Goal: Transaction & Acquisition: Purchase product/service

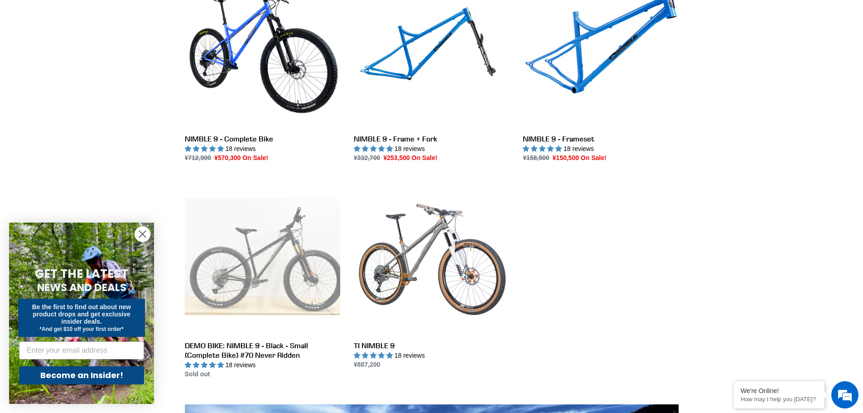
scroll to position [272, 0]
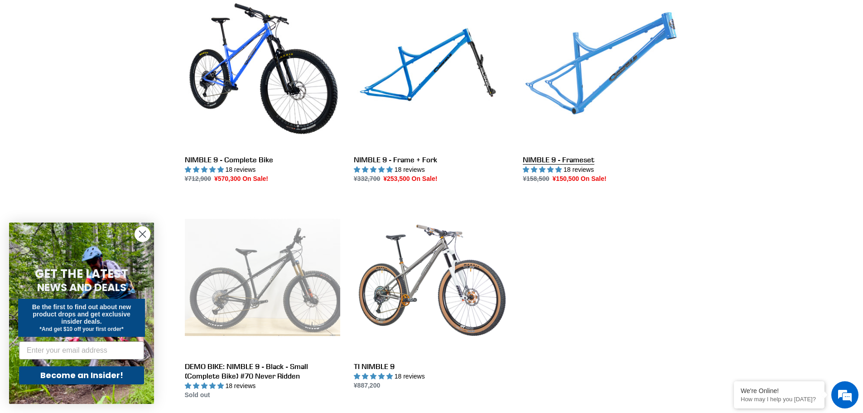
click at [603, 103] on link "NIMBLE 9 - Frameset" at bounding box center [600, 88] width 155 height 191
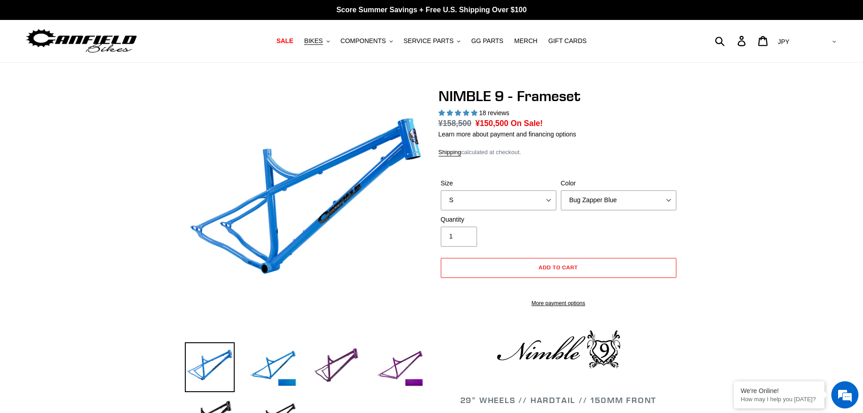
select select "highest-rating"
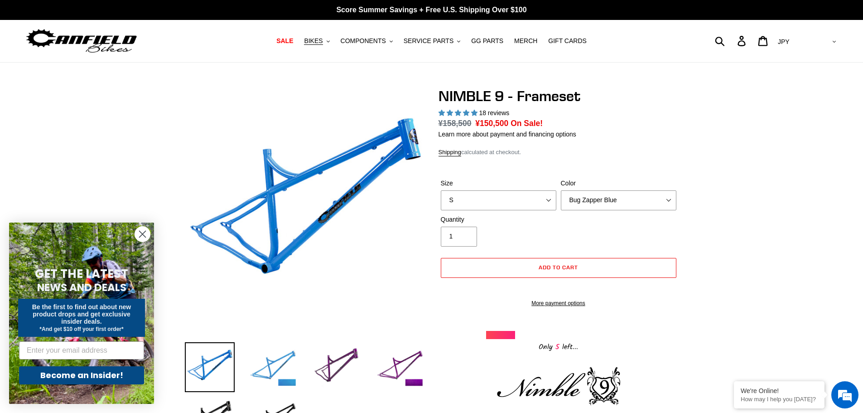
click at [289, 361] on img at bounding box center [273, 367] width 50 height 50
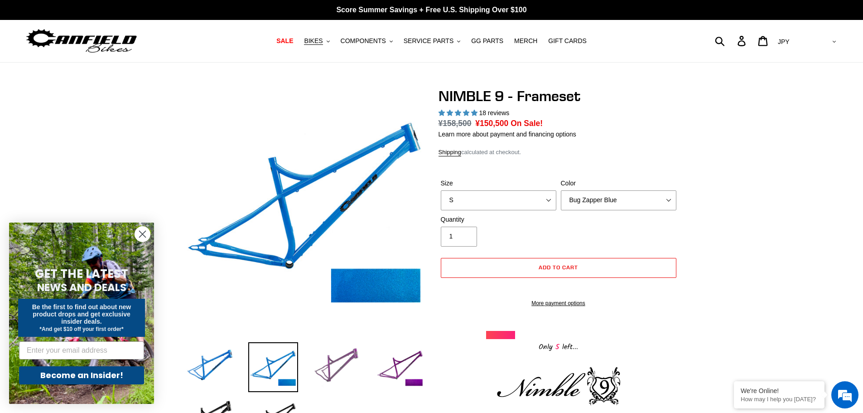
click at [340, 365] on img at bounding box center [337, 367] width 50 height 50
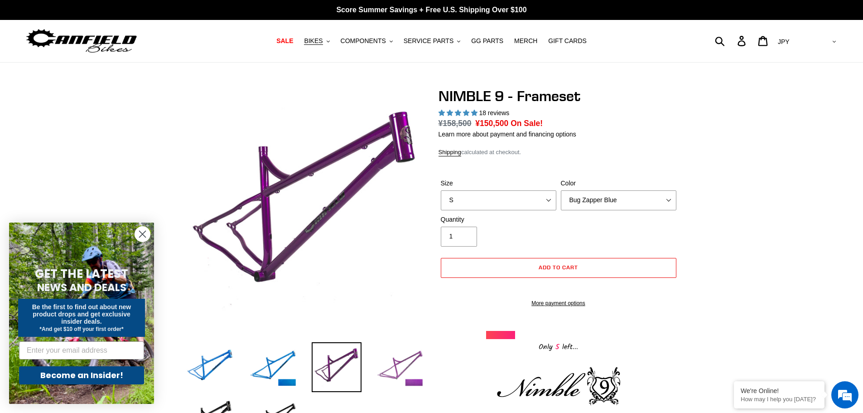
click at [415, 368] on img at bounding box center [400, 367] width 50 height 50
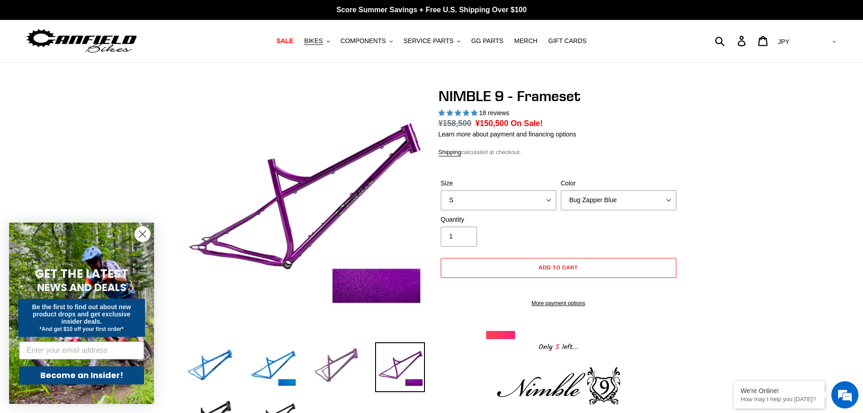
click at [342, 366] on img at bounding box center [337, 367] width 50 height 50
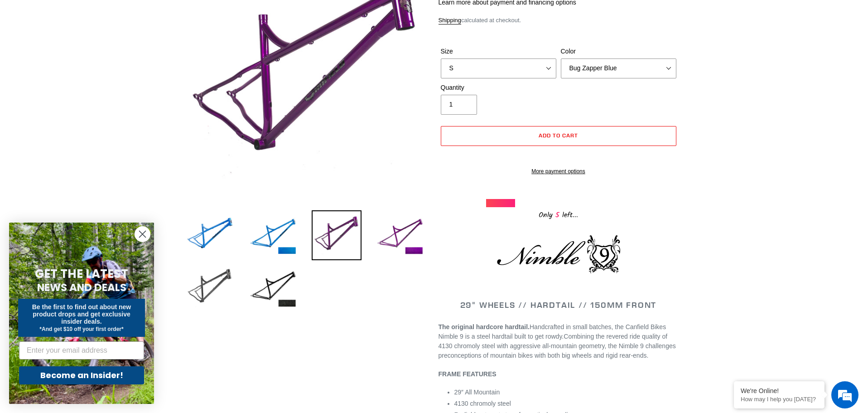
scroll to position [136, 0]
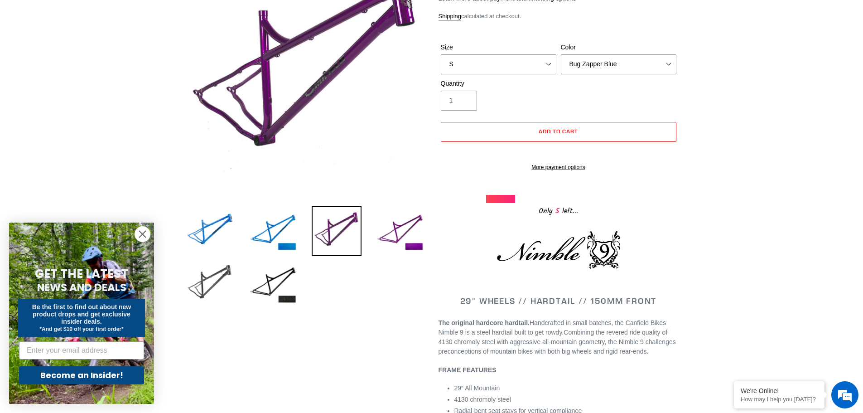
click at [209, 293] on img at bounding box center [210, 284] width 50 height 50
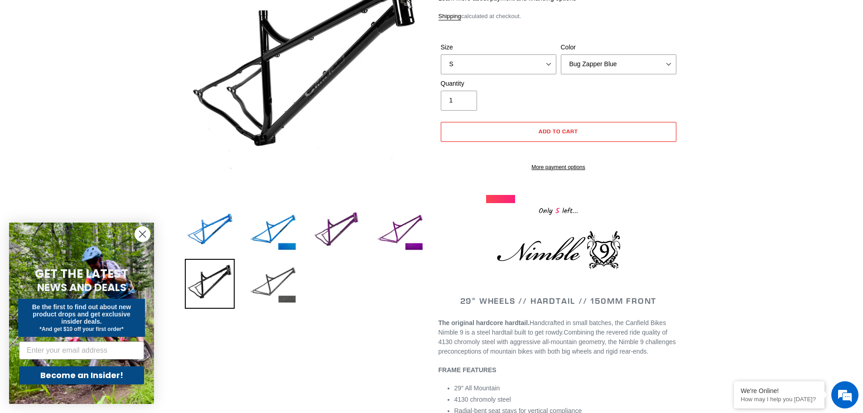
click at [271, 291] on img at bounding box center [273, 284] width 50 height 50
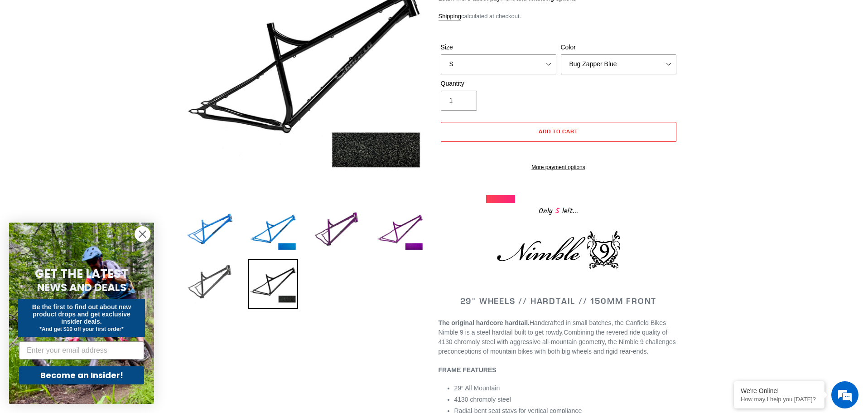
click at [222, 288] on img at bounding box center [210, 284] width 50 height 50
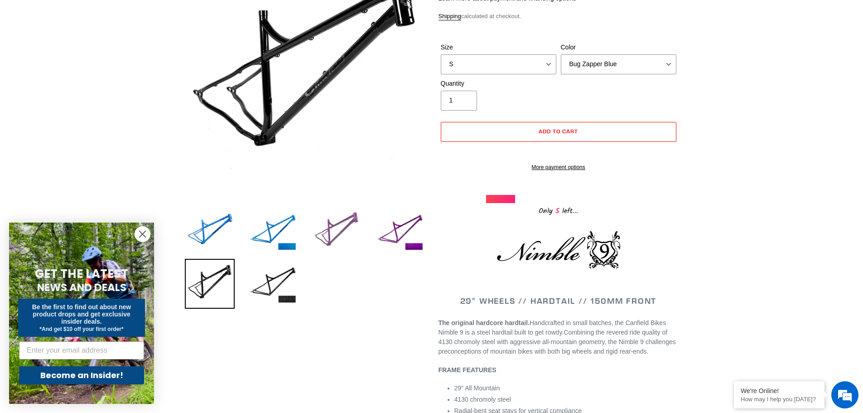
click at [353, 225] on img at bounding box center [337, 231] width 50 height 50
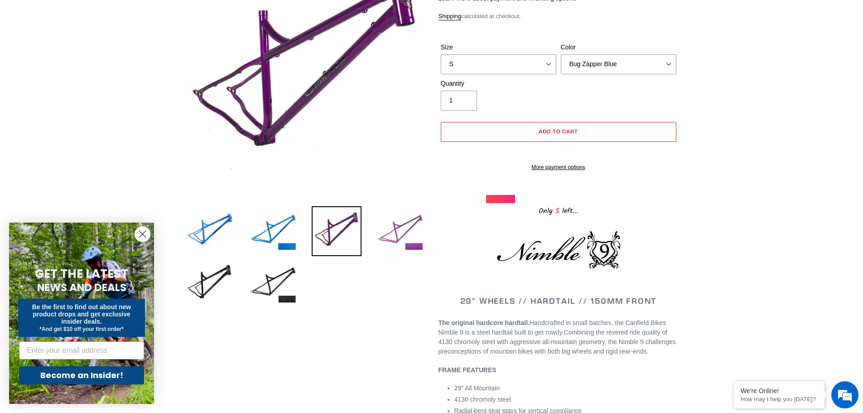
click at [411, 226] on img at bounding box center [400, 231] width 50 height 50
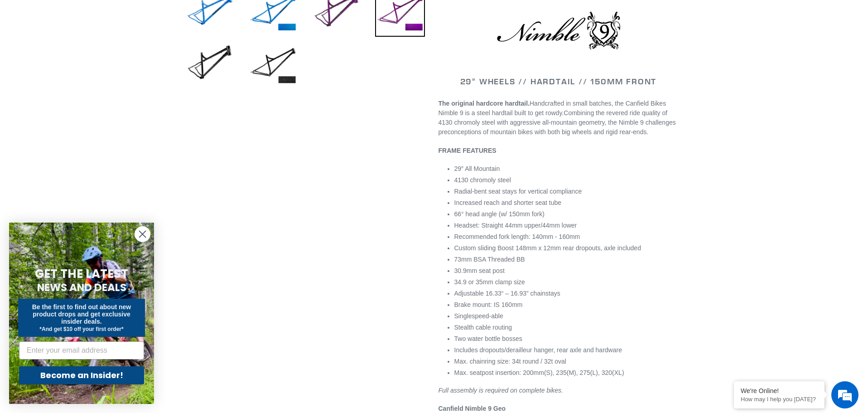
scroll to position [363, 0]
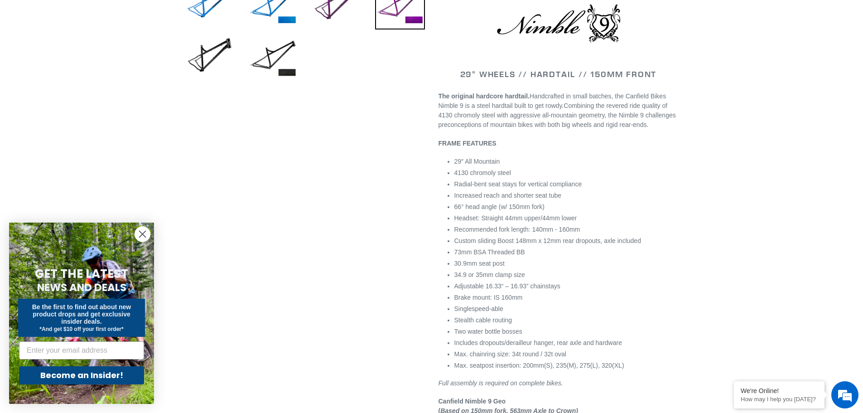
drag, startPoint x: 598, startPoint y: 160, endPoint x: 537, endPoint y: 181, distance: 64.6
click at [537, 178] on li "4130 chromoly steel" at bounding box center [567, 173] width 224 height 10
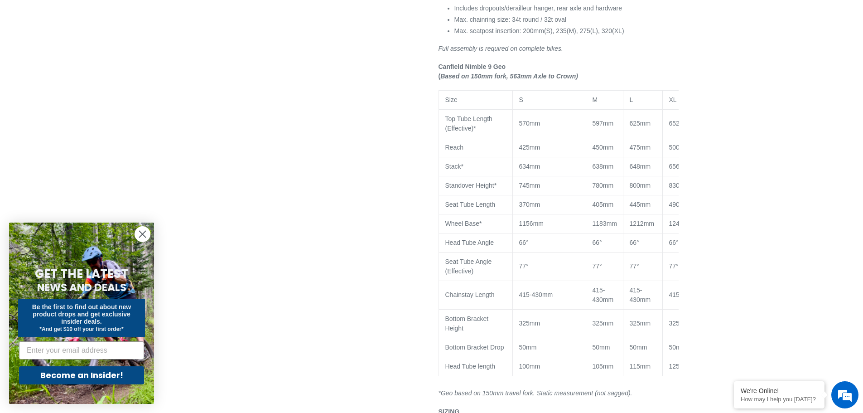
scroll to position [725, 0]
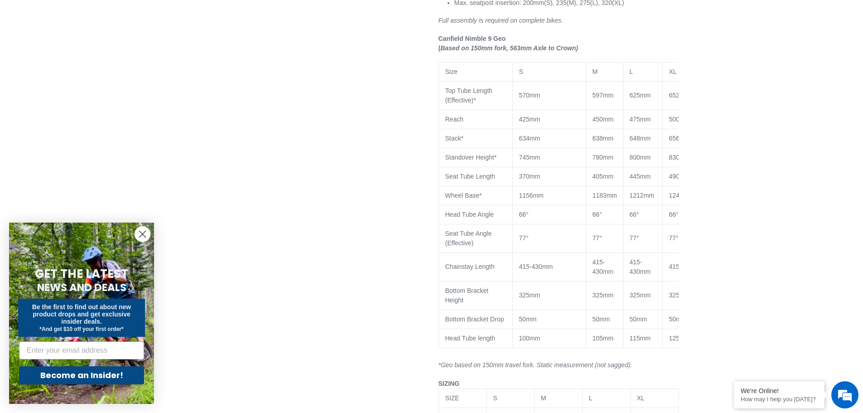
click at [521, 180] on span "370mm" at bounding box center [529, 176] width 21 height 7
drag, startPoint x: 522, startPoint y: 184, endPoint x: 542, endPoint y: 187, distance: 20.1
click at [542, 181] on p "370mm" at bounding box center [549, 177] width 60 height 10
drag, startPoint x: 547, startPoint y: 129, endPoint x: 515, endPoint y: 125, distance: 31.9
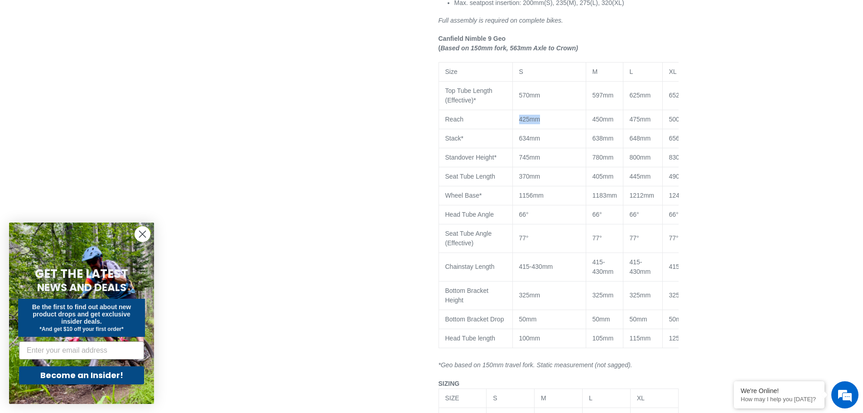
click at [515, 125] on td "425mm" at bounding box center [549, 119] width 73 height 19
drag, startPoint x: 516, startPoint y: 149, endPoint x: 538, endPoint y: 154, distance: 22.3
click at [538, 148] on td "634mm" at bounding box center [549, 138] width 73 height 19
click at [537, 148] on td "634mm" at bounding box center [549, 138] width 73 height 19
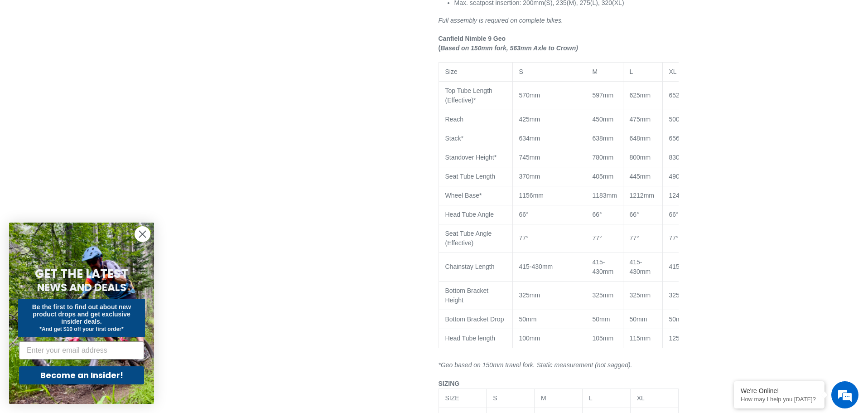
click at [540, 167] on td "745mm" at bounding box center [549, 157] width 73 height 19
click at [536, 219] on p "66°" at bounding box center [549, 215] width 60 height 10
click at [538, 252] on td "77°" at bounding box center [549, 238] width 73 height 29
click at [541, 271] on p "415-430mm" at bounding box center [549, 267] width 60 height 10
click at [537, 270] on span "415-430mm" at bounding box center [536, 266] width 34 height 7
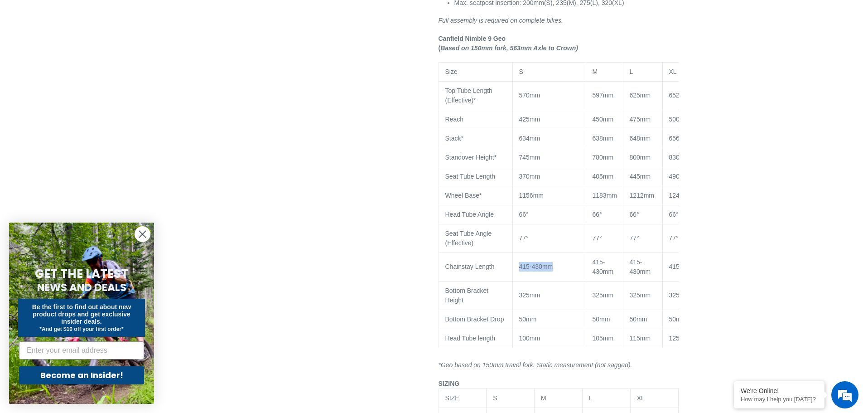
drag, startPoint x: 564, startPoint y: 281, endPoint x: 512, endPoint y: 281, distance: 52.1
click at [512, 281] on tr "Chainstay Length 415-430mm 415-430mm 415-430mm 415-430mm" at bounding box center [580, 266] width 283 height 29
click at [512, 281] on td "Chainstay Length" at bounding box center [476, 266] width 74 height 29
drag, startPoint x: 487, startPoint y: 256, endPoint x: 482, endPoint y: 298, distance: 41.9
click at [482, 298] on tbody "Size S M L XL Top Tube Length (Effective)* 570mm 597mm 625mm 652mm Reach 425mm …" at bounding box center [580, 204] width 283 height 285
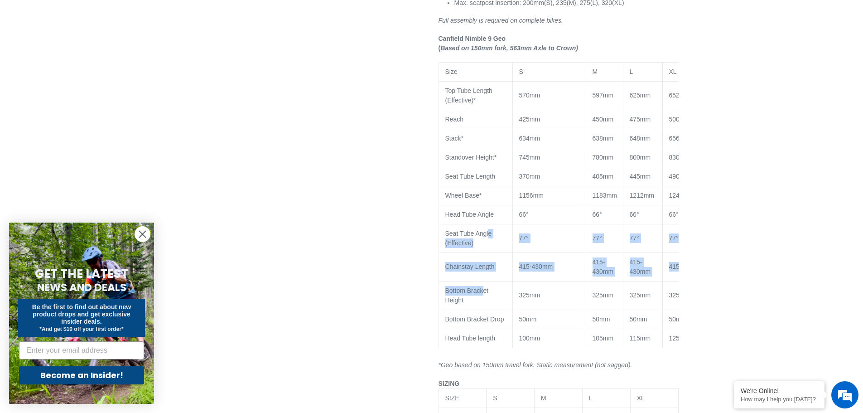
click at [482, 298] on td "Bottom Bracket Height" at bounding box center [476, 295] width 74 height 29
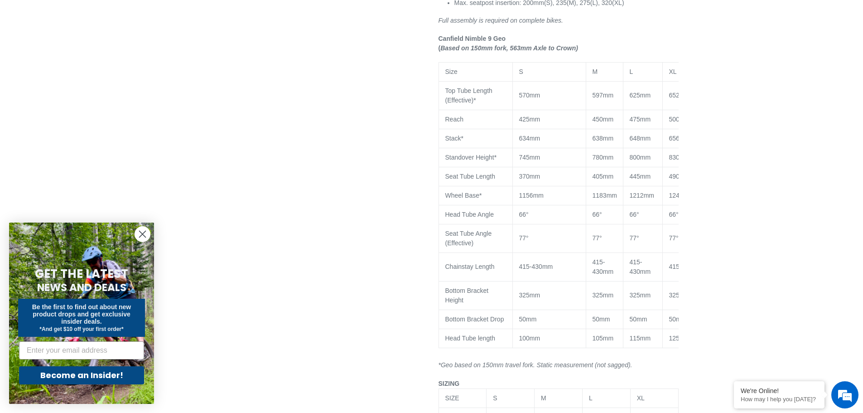
click at [487, 306] on td "Bottom Bracket Height" at bounding box center [476, 295] width 74 height 29
click at [487, 307] on td "Bottom Bracket Height" at bounding box center [476, 295] width 74 height 29
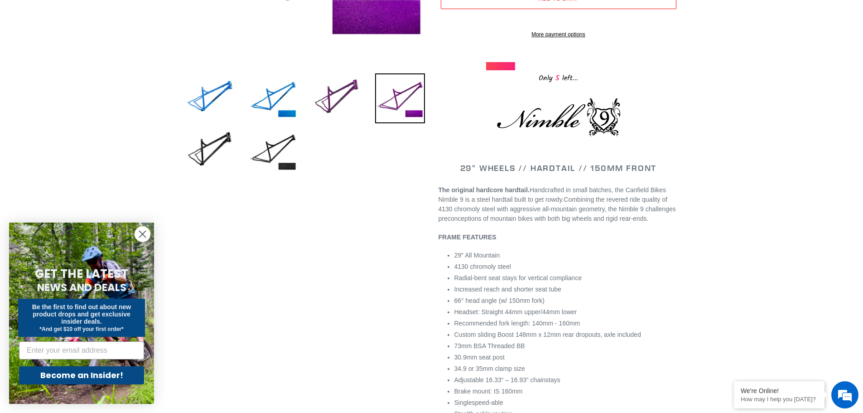
scroll to position [363, 0]
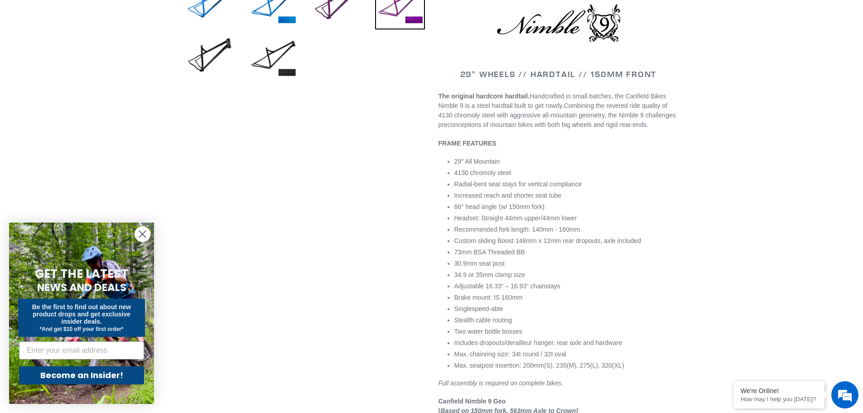
click at [735, 203] on div "Previous slide" at bounding box center [431, 282] width 863 height 1115
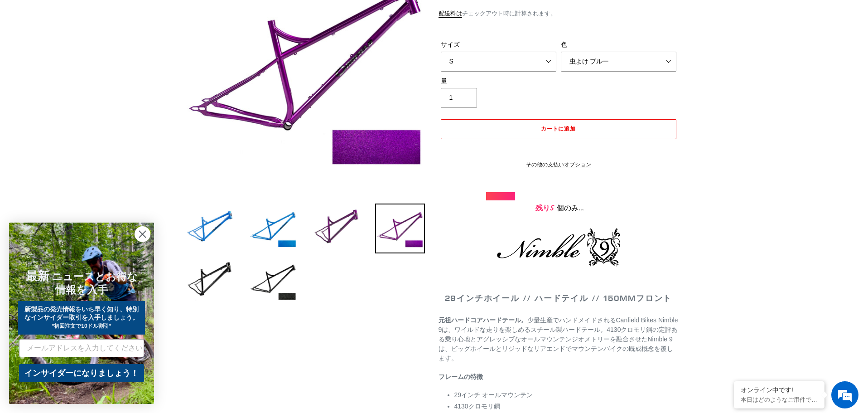
scroll to position [91, 0]
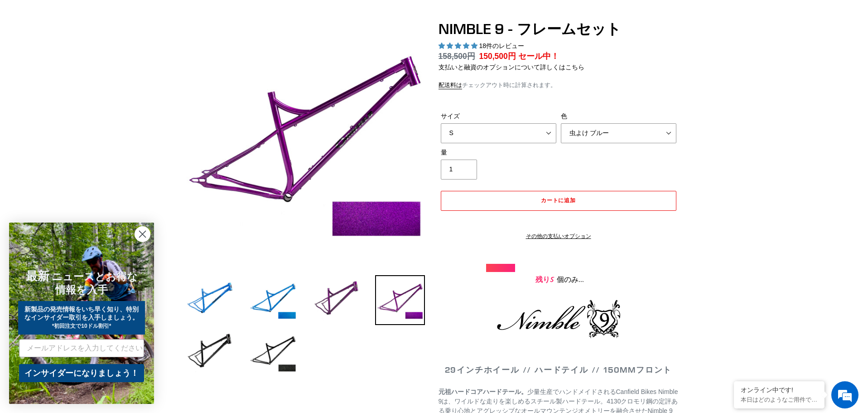
scroll to position [45, 0]
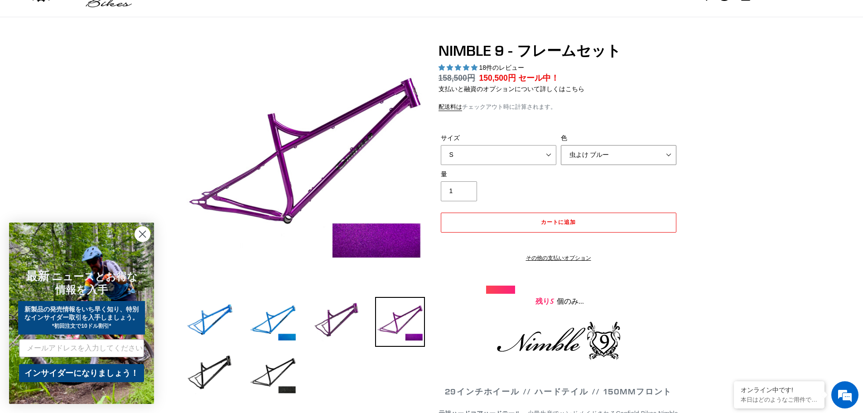
click at [612, 156] on select "虫よけ ブルー パープルヘイズ -売り切れ ギャラクシーブラック" at bounding box center [619, 155] width 116 height 20
click at [561, 145] on select "虫よけ ブルー パープルヘイズ -売り切れ ギャラクシーブラック" at bounding box center [619, 155] width 116 height 20
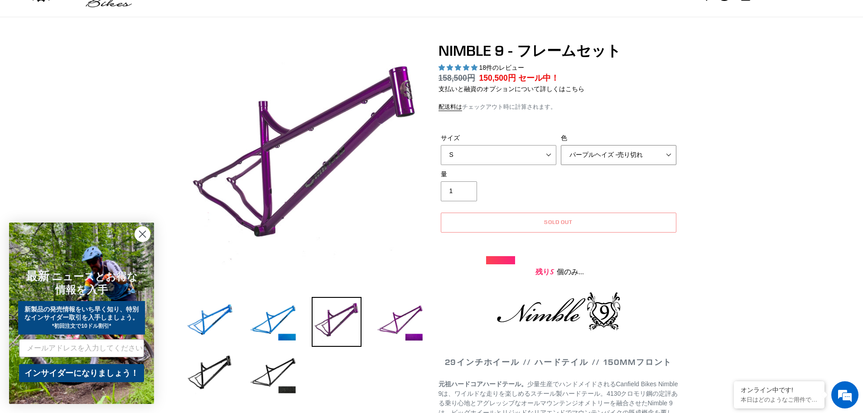
click at [609, 155] on select "虫よけ ブルー パープルヘイズ -売り切れ ギャラクシーブラック" at bounding box center [619, 155] width 116 height 20
click at [561, 145] on select "虫よけ ブルー パープルヘイズ -売り切れ ギャラクシーブラック" at bounding box center [619, 155] width 116 height 20
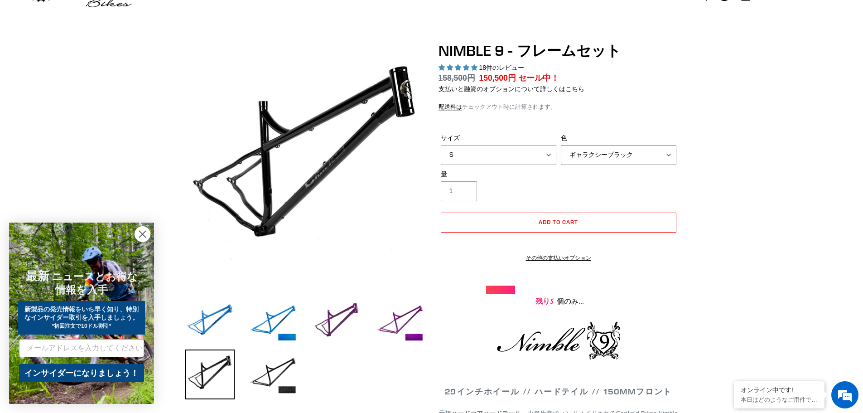
click at [611, 156] on select "虫よけ ブルー パープルヘイズ -売り切れ ギャラクシーブラック" at bounding box center [619, 155] width 116 height 20
select select "Purple Haze -Sold Out"
click at [561, 145] on select "虫よけ ブルー パープルヘイズ -売り切れ ギャラクシーブラック" at bounding box center [619, 155] width 116 height 20
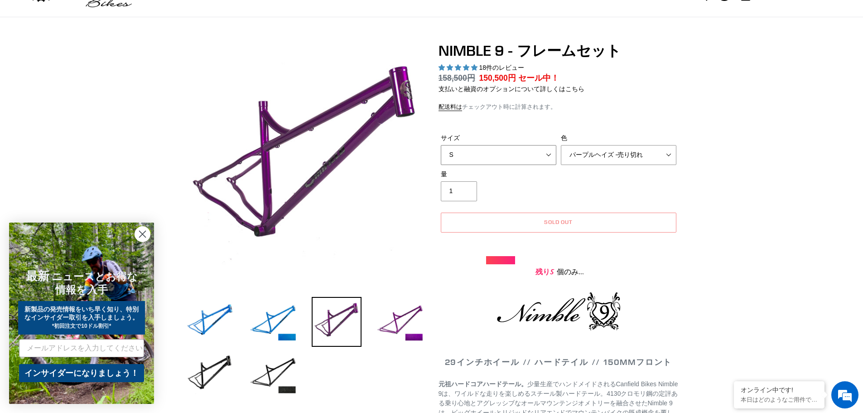
click at [533, 162] on select "S M L XL" at bounding box center [499, 155] width 116 height 20
click at [526, 155] on select "S M L XL" at bounding box center [499, 155] width 116 height 20
click at [441, 145] on select "S M L XL" at bounding box center [499, 155] width 116 height 20
click at [528, 149] on select "S M L XL" at bounding box center [499, 155] width 116 height 20
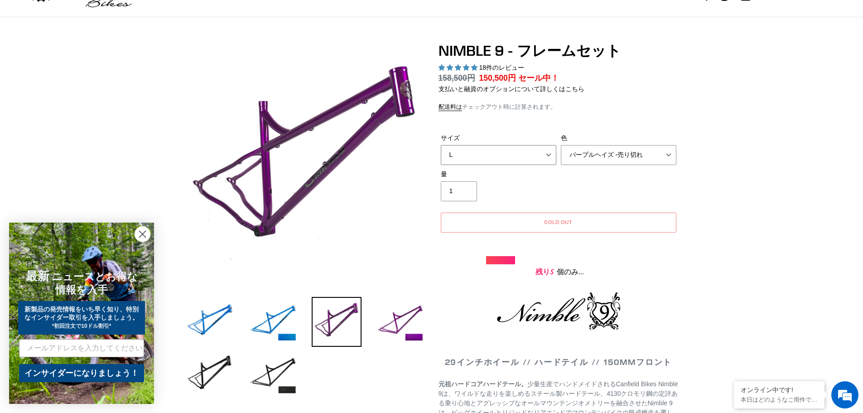
click at [441, 145] on select "S M L XL" at bounding box center [499, 155] width 116 height 20
click at [522, 154] on select "S M L XL" at bounding box center [499, 155] width 116 height 20
click at [441, 145] on select "S M L XL" at bounding box center [499, 155] width 116 height 20
click at [521, 149] on select "S M L XL" at bounding box center [499, 155] width 116 height 20
select select "S"
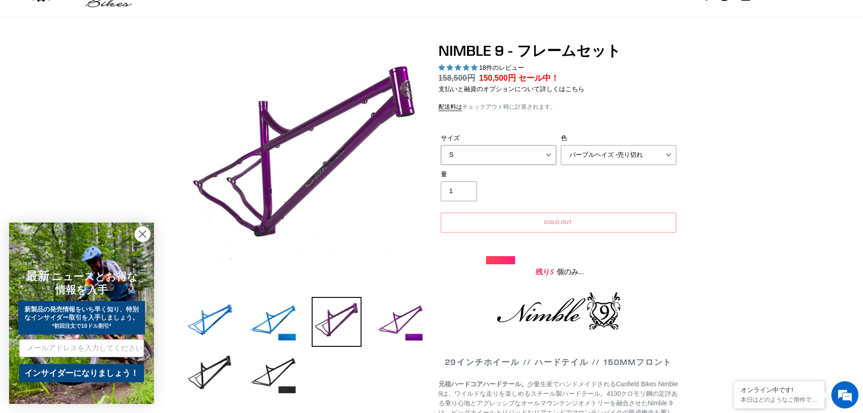
click at [441, 145] on select "S M L XL" at bounding box center [499, 155] width 116 height 20
click at [595, 180] on div "量 1" at bounding box center [559, 187] width 240 height 36
click at [624, 164] on div "サイズ S M L XL 色 虫よけ ブルー パープルヘイズ -売り切れ ギャラクシーブラック" at bounding box center [559, 151] width 240 height 36
click at [624, 160] on select "虫よけ ブルー パープルヘイズ -売り切れ ギャラクシーブラック" at bounding box center [619, 155] width 116 height 20
click at [561, 145] on select "虫よけ ブルー パープルヘイズ -売り切れ ギャラクシーブラック" at bounding box center [619, 155] width 116 height 20
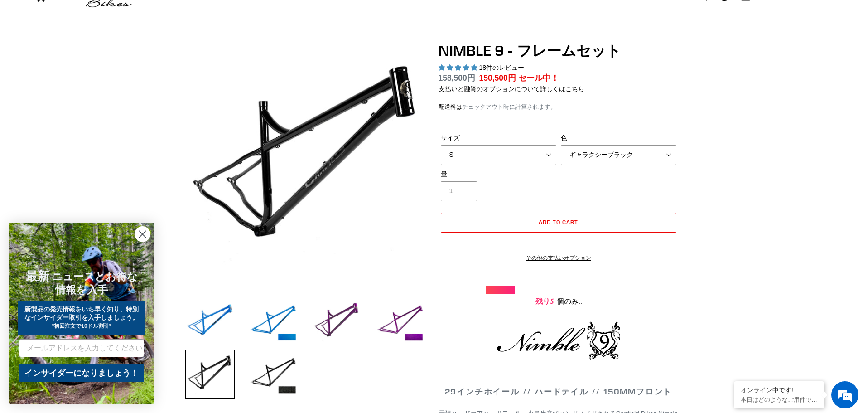
click at [613, 167] on div "サイズ S M L XL 色 虫よけ ブルー パープルヘイズ -売り切れ ギャラクシーブラック" at bounding box center [559, 151] width 240 height 36
click at [609, 160] on select "虫よけ ブルー パープルヘイズ -売り切れ ギャラクシーブラック" at bounding box center [619, 155] width 116 height 20
select select "Purple Haze -Sold Out"
click at [561, 145] on select "虫よけ ブルー パープルヘイズ -売り切れ ギャラクシーブラック" at bounding box center [619, 155] width 116 height 20
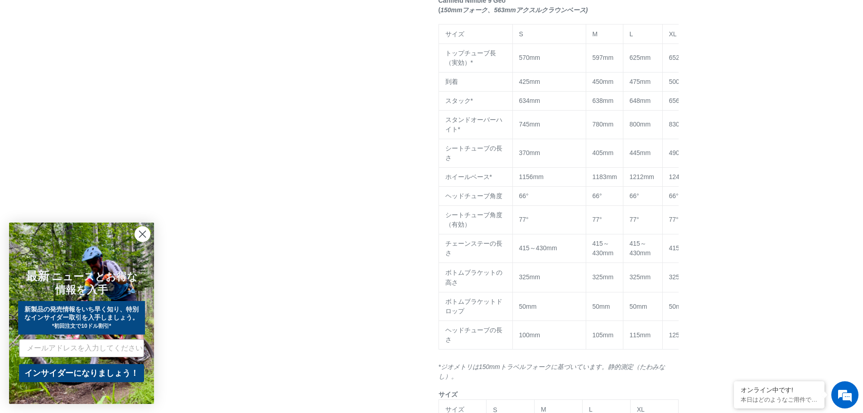
scroll to position [770, 0]
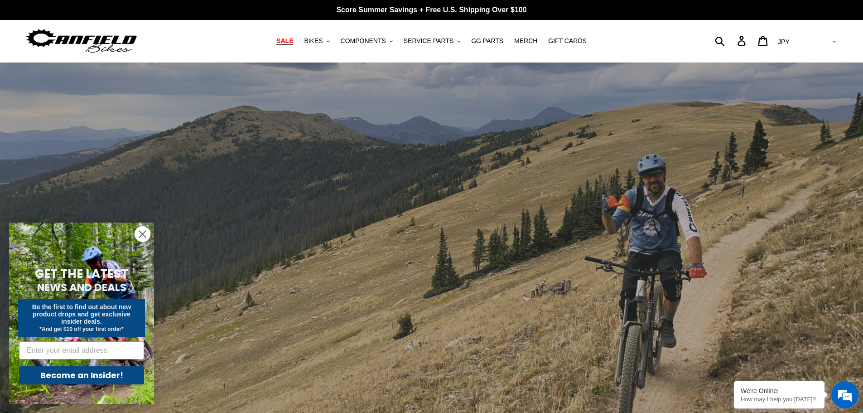
click at [286, 39] on link "SALE" at bounding box center [285, 41] width 26 height 12
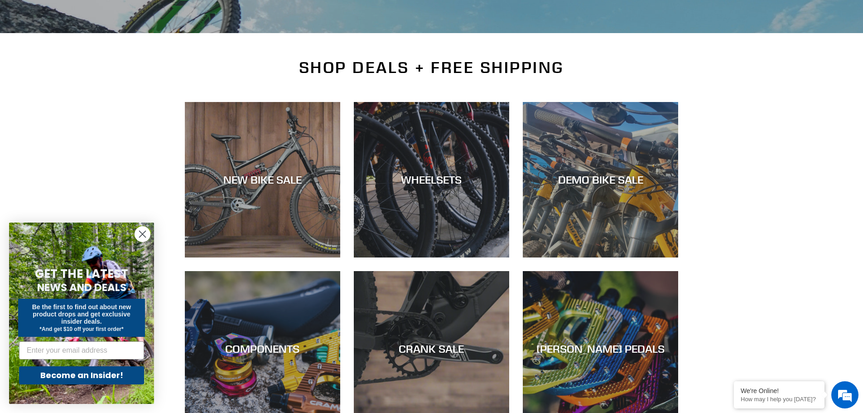
scroll to position [181, 0]
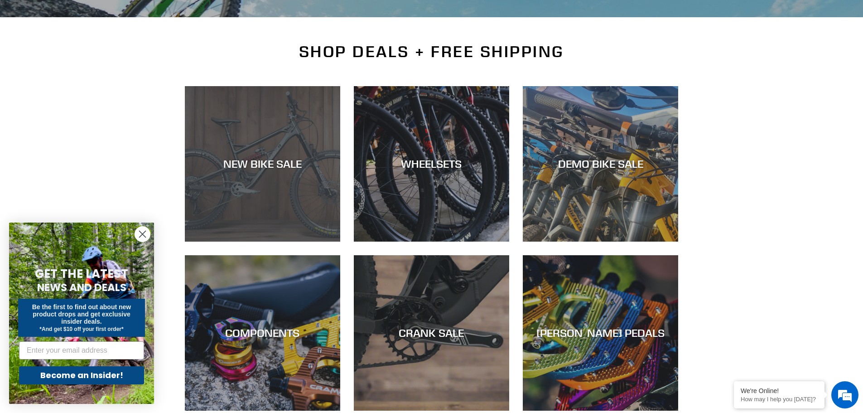
click at [281, 158] on div "NEW BIKE SALE" at bounding box center [262, 163] width 155 height 13
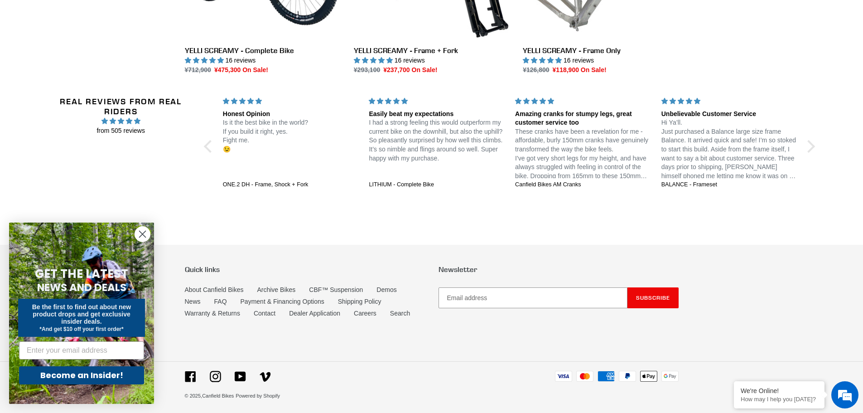
scroll to position [1621, 0]
drag, startPoint x: 766, startPoint y: 223, endPoint x: 763, endPoint y: 219, distance: 5.2
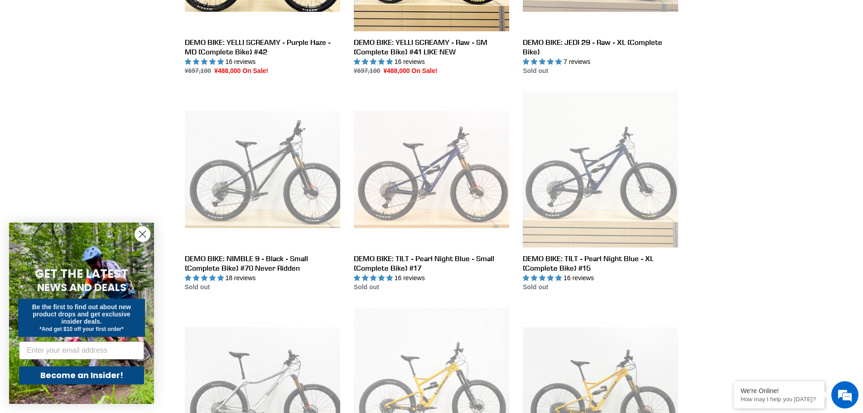
scroll to position [952, 0]
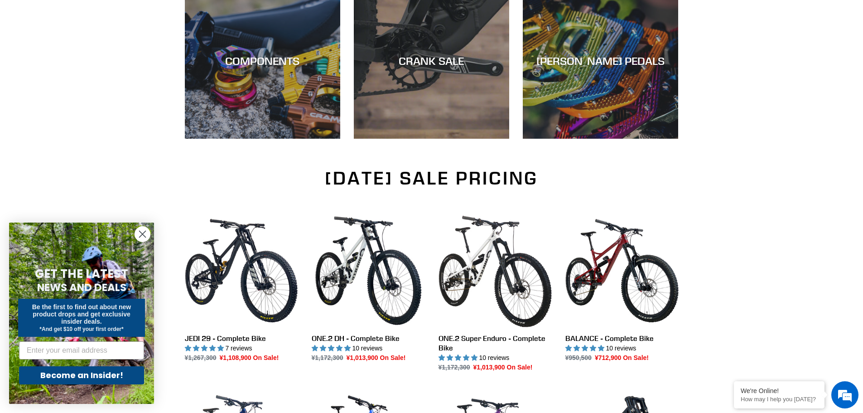
drag, startPoint x: 0, startPoint y: 0, endPoint x: 753, endPoint y: 211, distance: 782.2
